Goal: Unclear

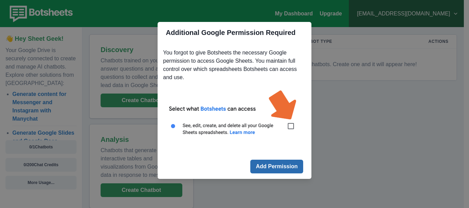
click at [275, 168] on button "Add Permission" at bounding box center [276, 167] width 53 height 14
